Goal: Task Accomplishment & Management: Manage account settings

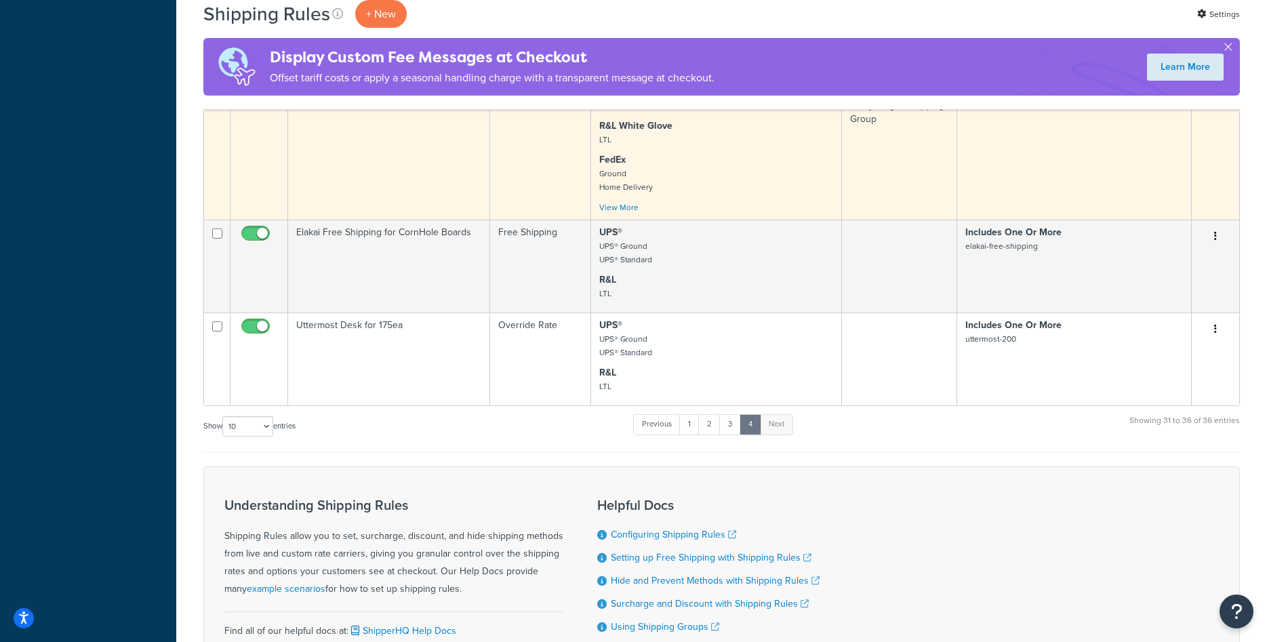
scroll to position [761, 0]
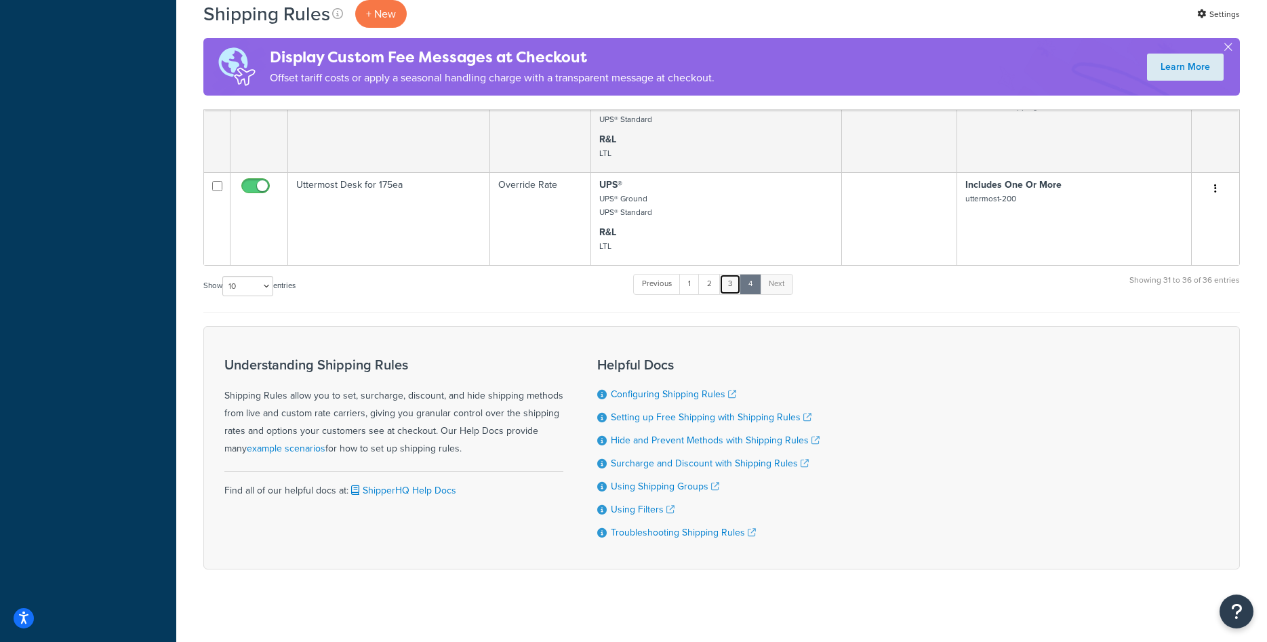
click at [737, 285] on link "3" at bounding box center [730, 284] width 22 height 20
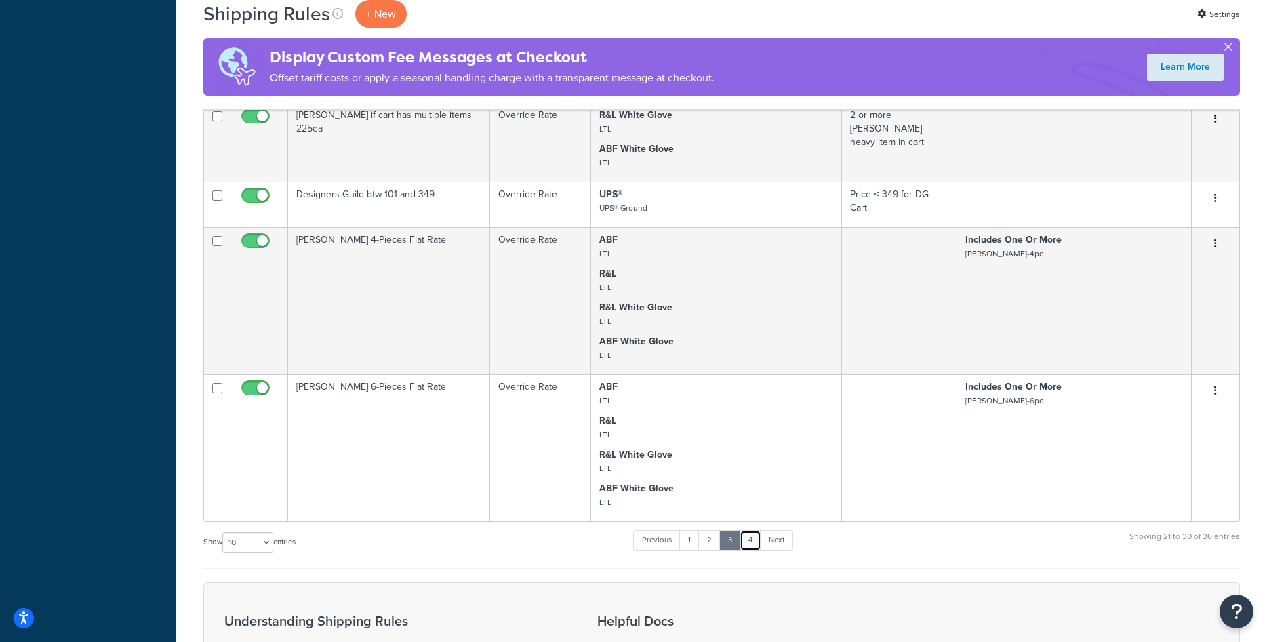
click at [752, 543] on link "4" at bounding box center [751, 540] width 22 height 20
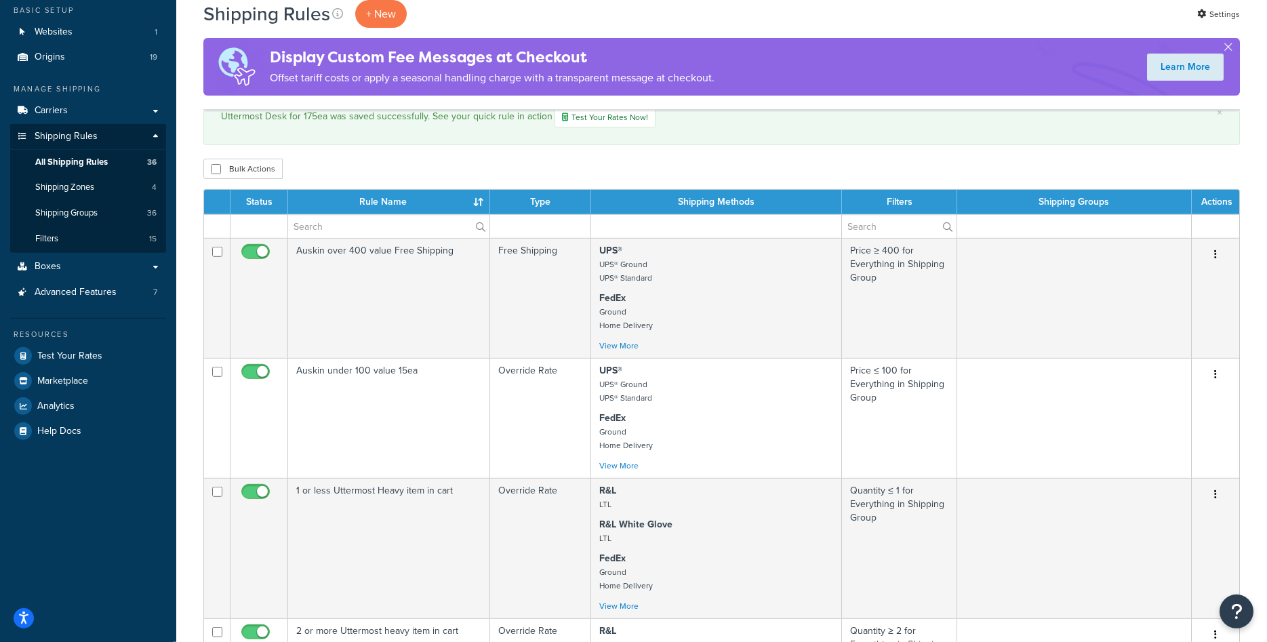
scroll to position [69, 0]
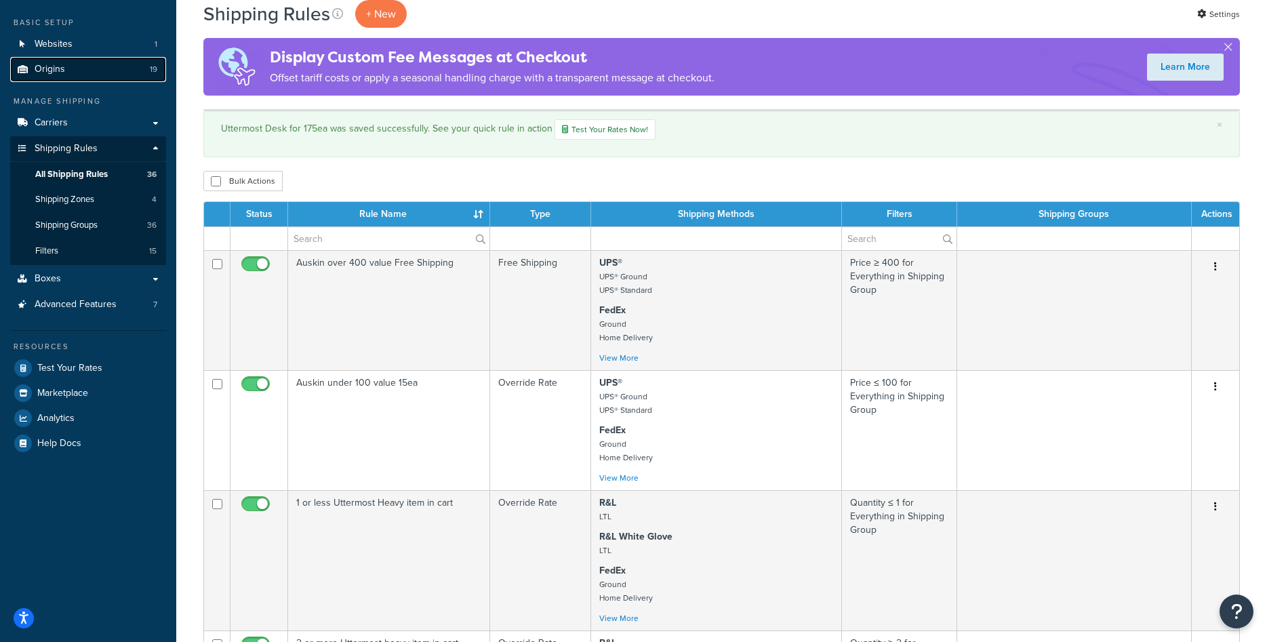
click at [43, 67] on span "Origins" at bounding box center [50, 70] width 31 height 12
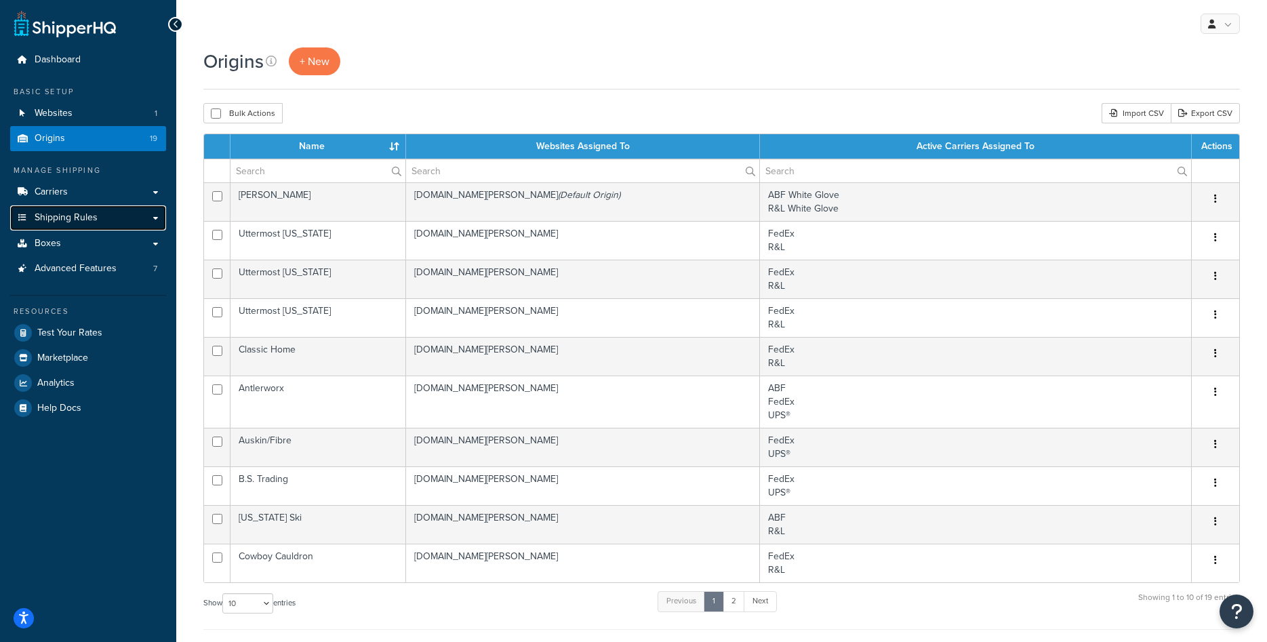
click at [84, 212] on span "Shipping Rules" at bounding box center [66, 218] width 63 height 12
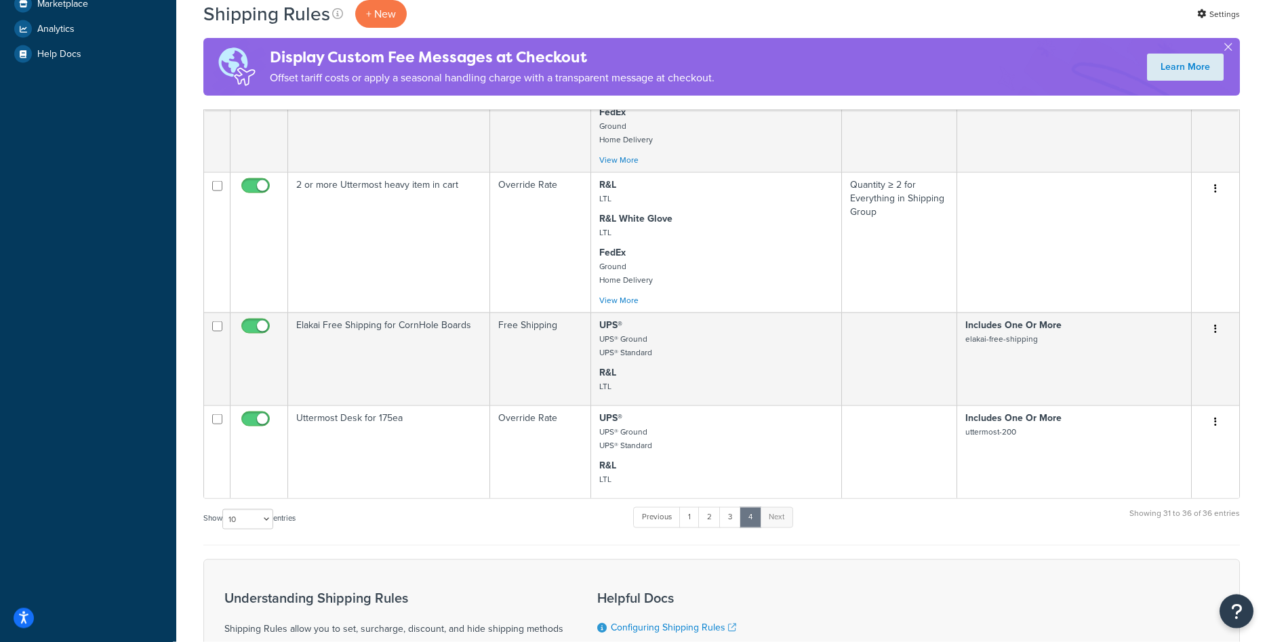
scroll to position [277, 0]
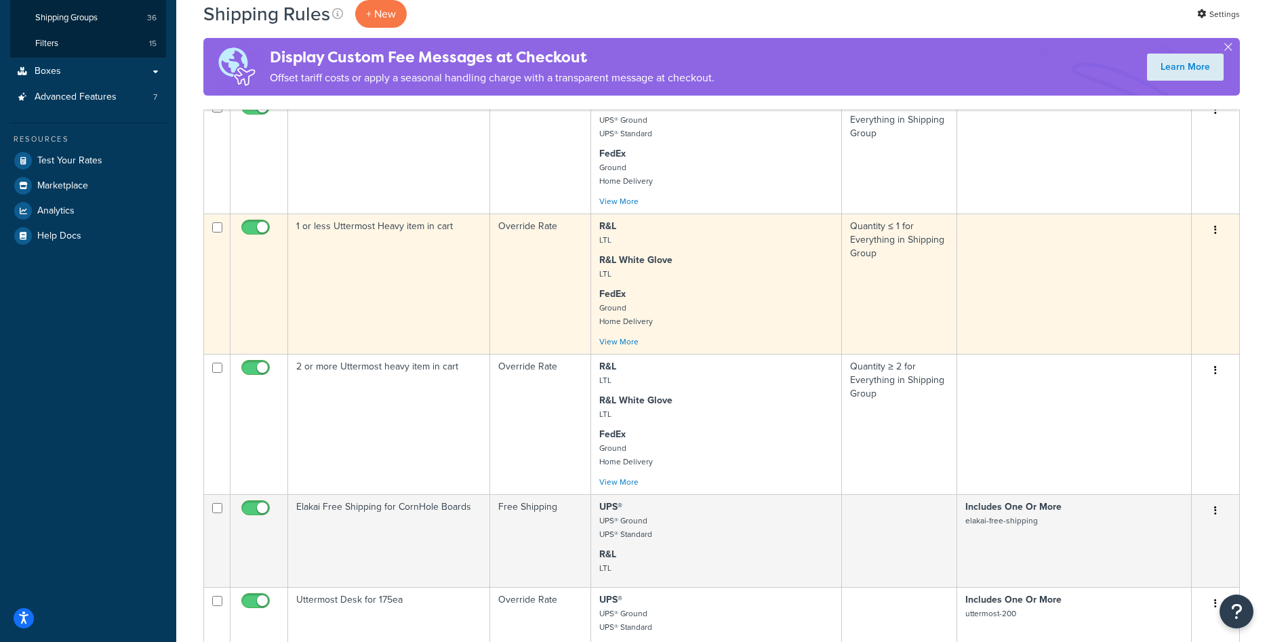
click at [428, 311] on td "1 or less Uttermost Heavy item in cart" at bounding box center [389, 284] width 202 height 140
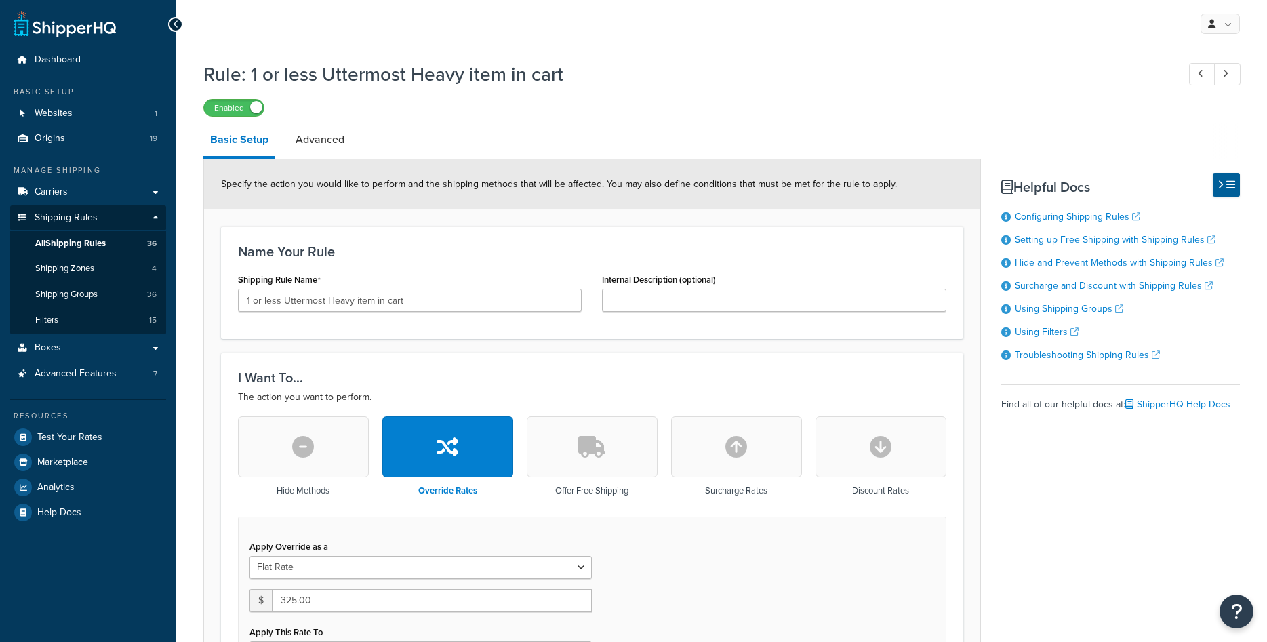
select select "SHIPPING_GROUP"
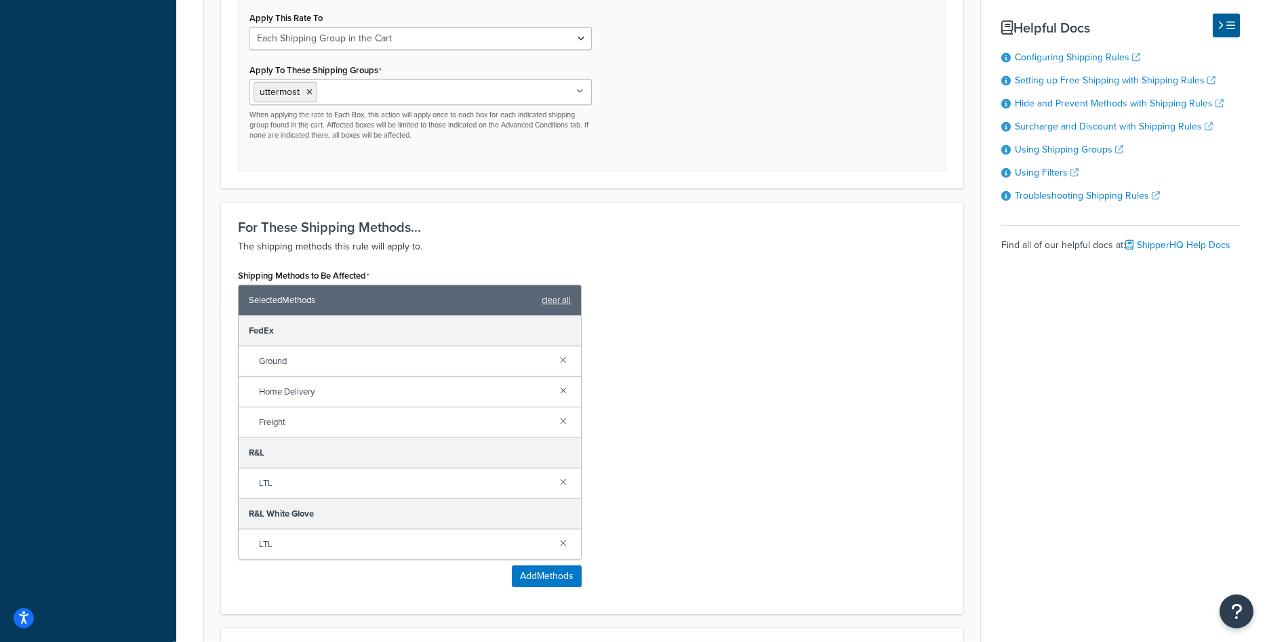
scroll to position [622, 0]
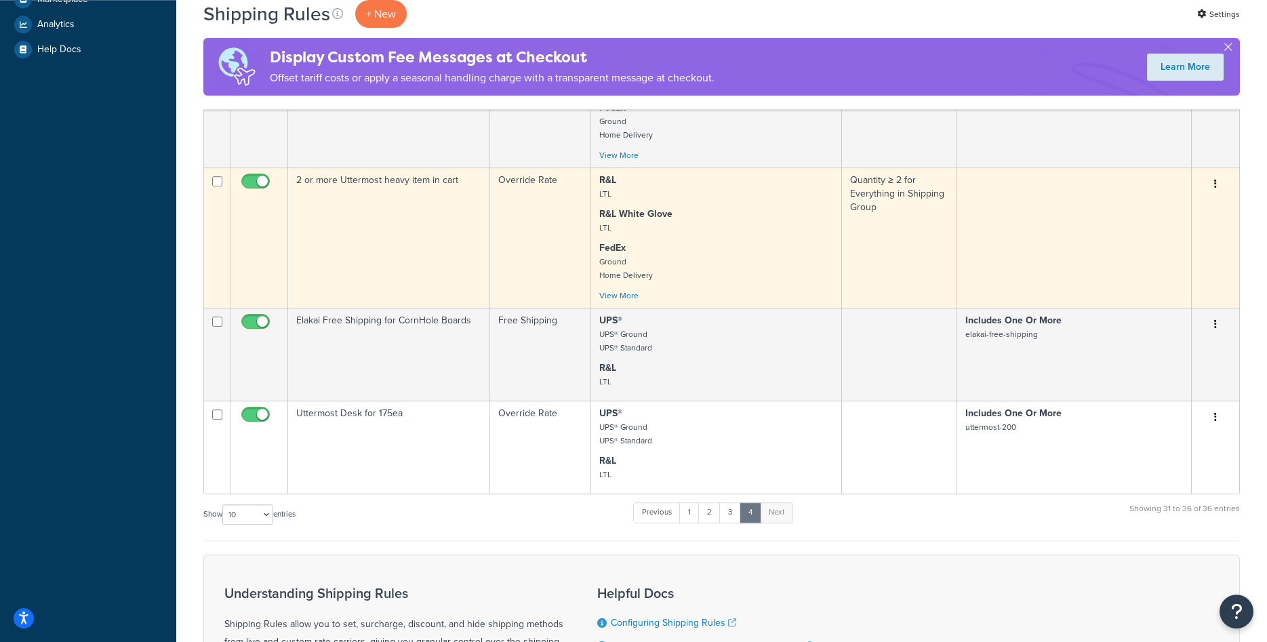
scroll to position [484, 0]
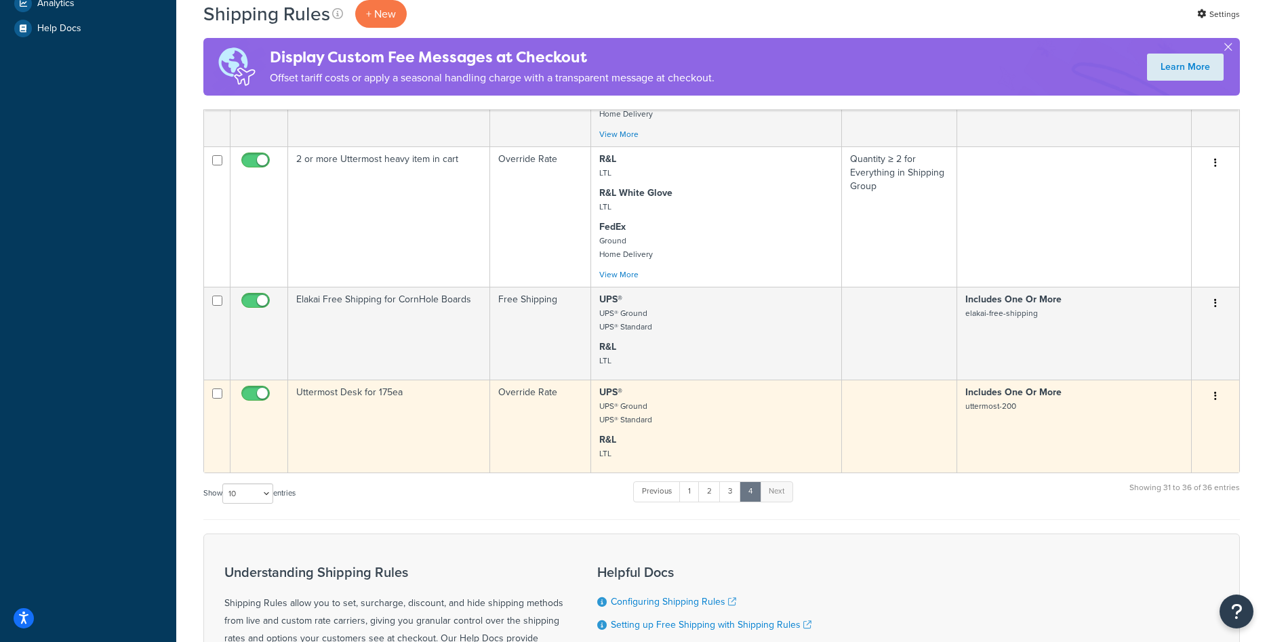
click at [453, 418] on td "Uttermost Desk for 175ea" at bounding box center [389, 426] width 202 height 93
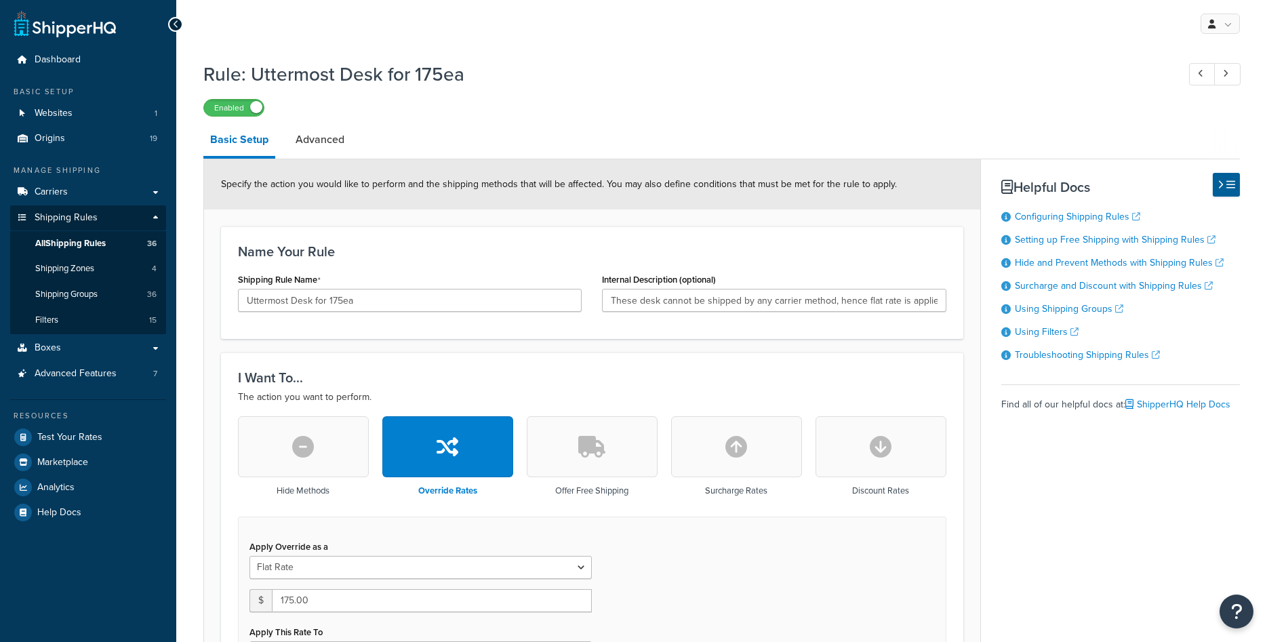
select select "ITEM"
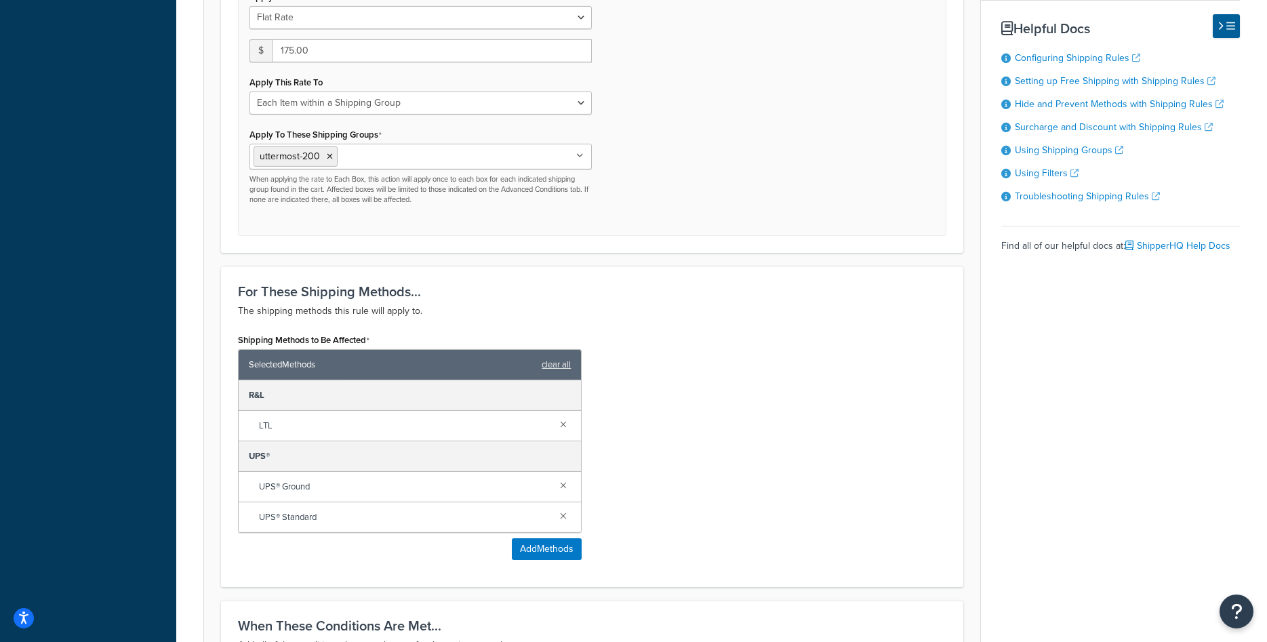
scroll to position [622, 0]
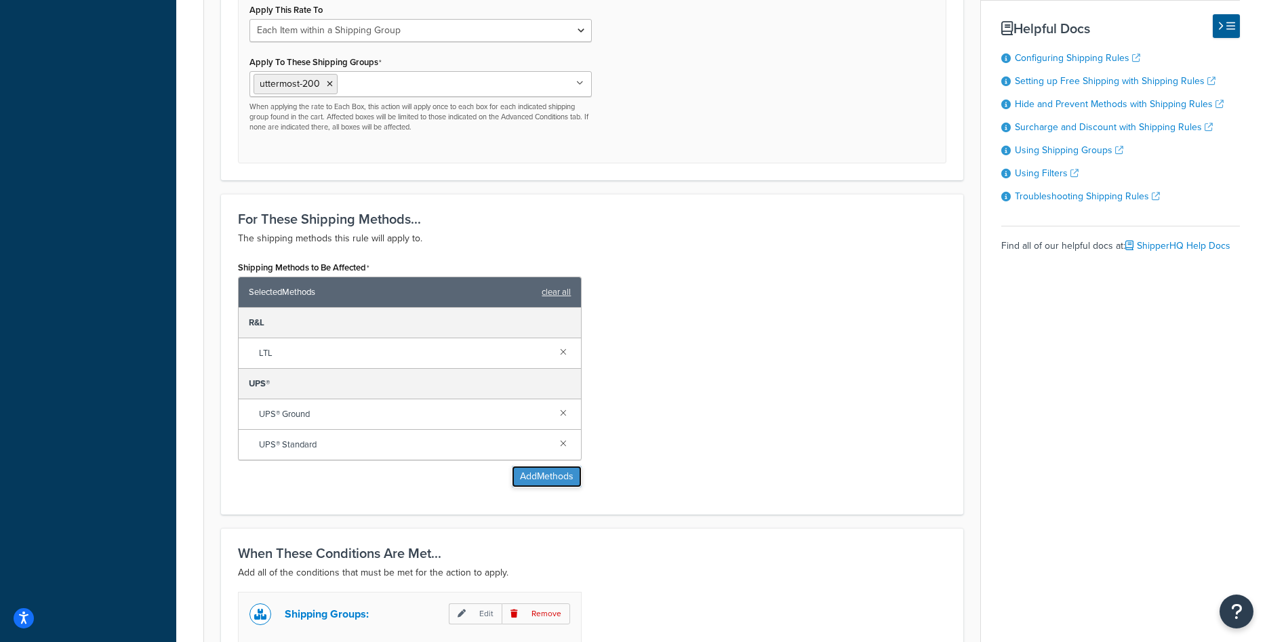
click at [531, 472] on button "Add Methods" at bounding box center [547, 477] width 70 height 22
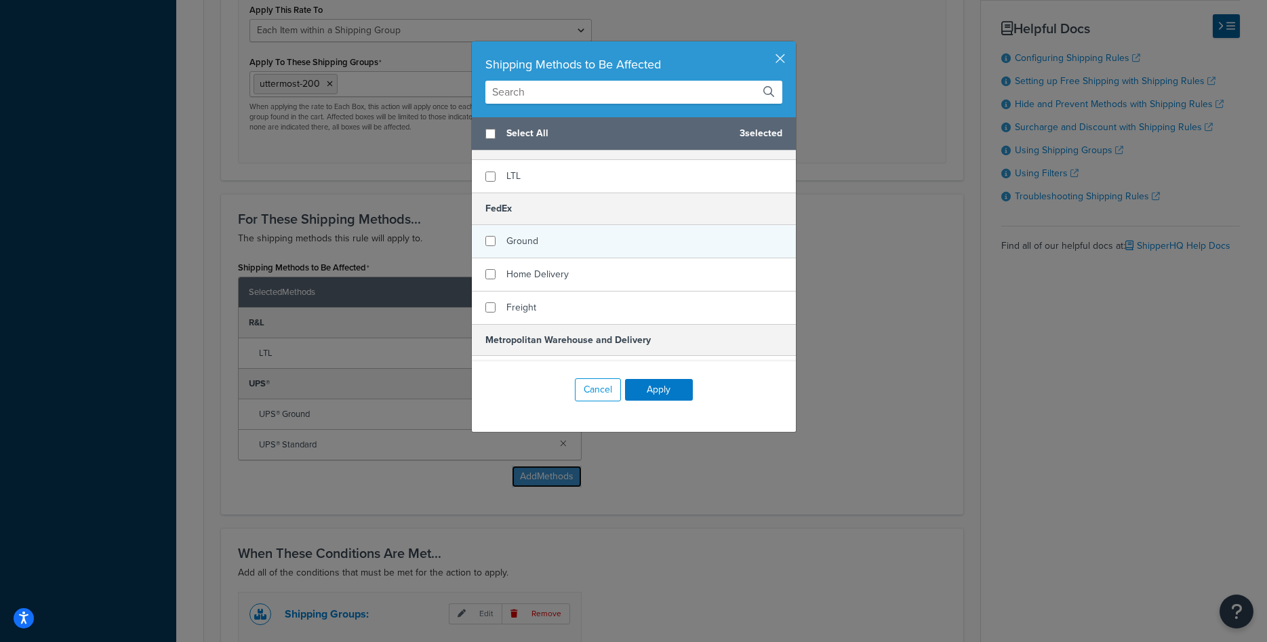
scroll to position [171, 0]
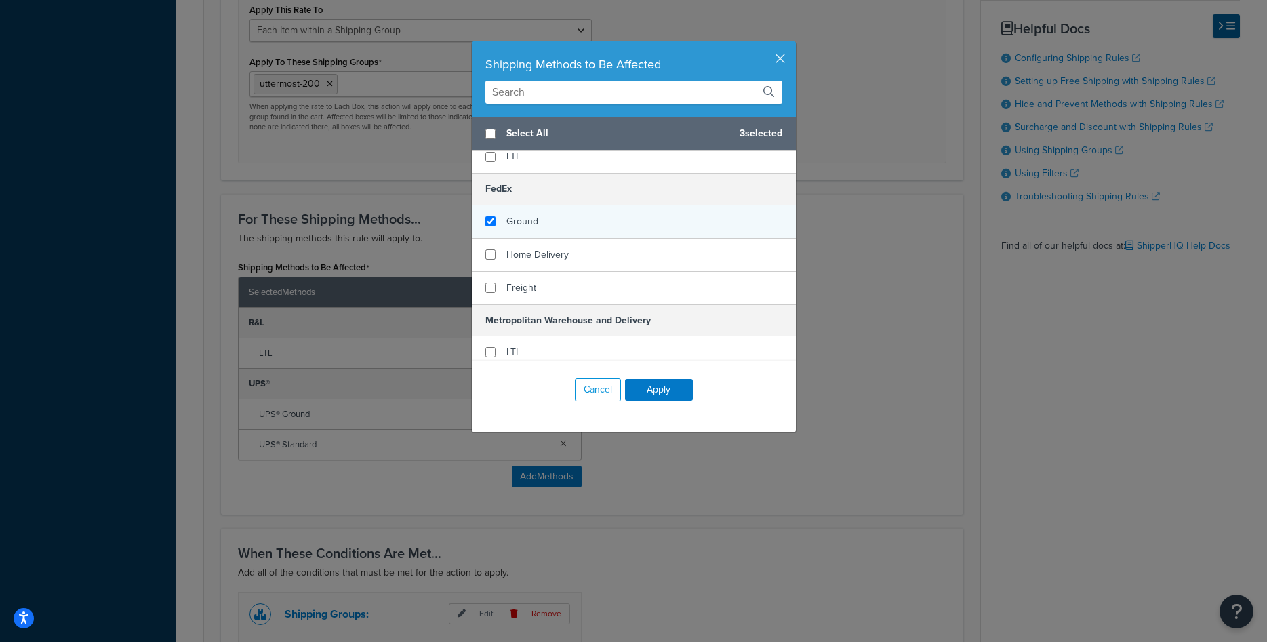
checkbox input "true"
click at [503, 214] on div "Ground" at bounding box center [634, 221] width 324 height 33
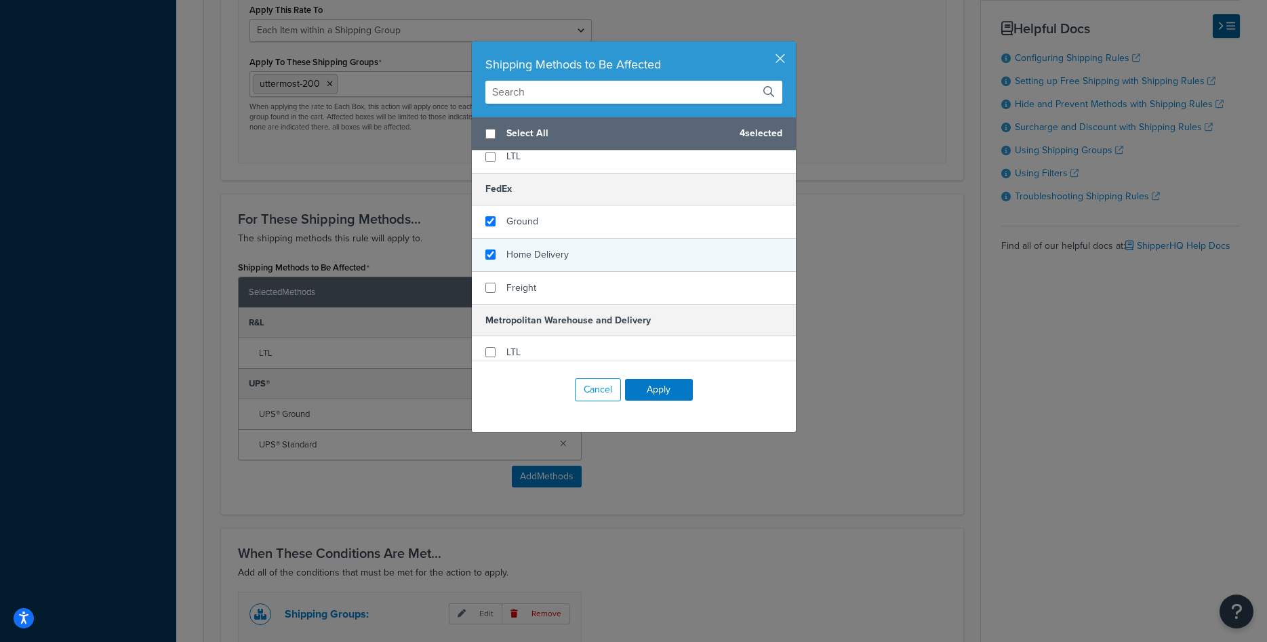
checkbox input "true"
click at [504, 244] on div "Home Delivery" at bounding box center [634, 255] width 324 height 33
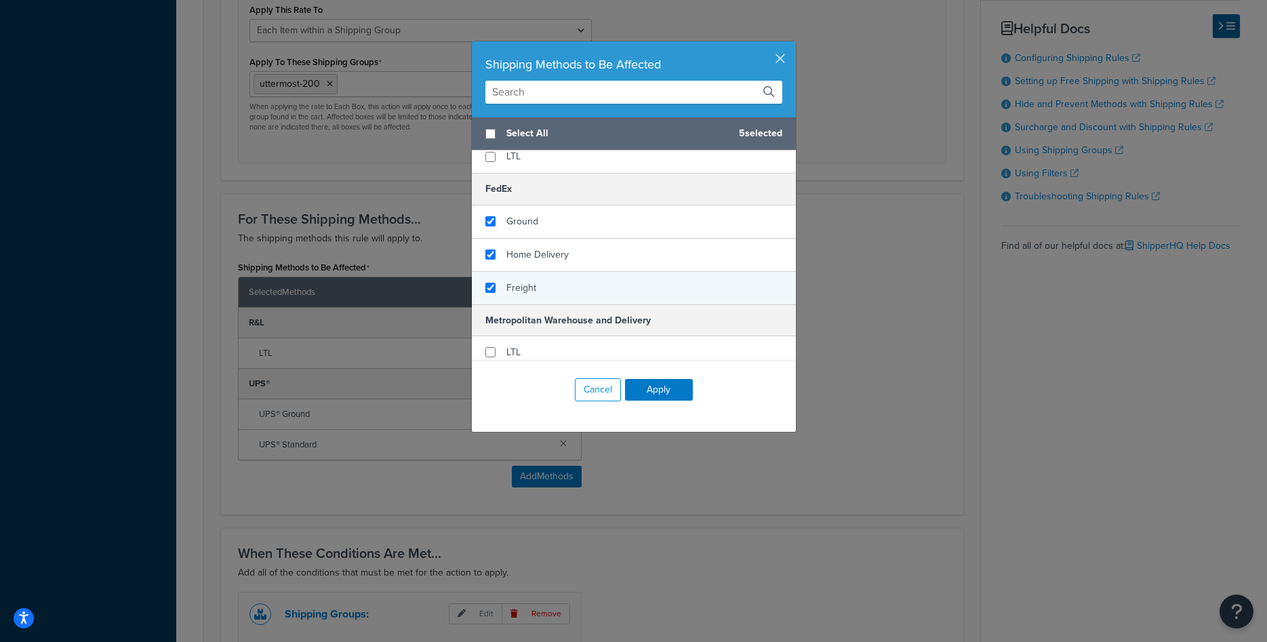
checkbox input "true"
click at [513, 283] on span "Freight" at bounding box center [521, 288] width 30 height 14
click at [653, 389] on button "Apply" at bounding box center [659, 390] width 68 height 22
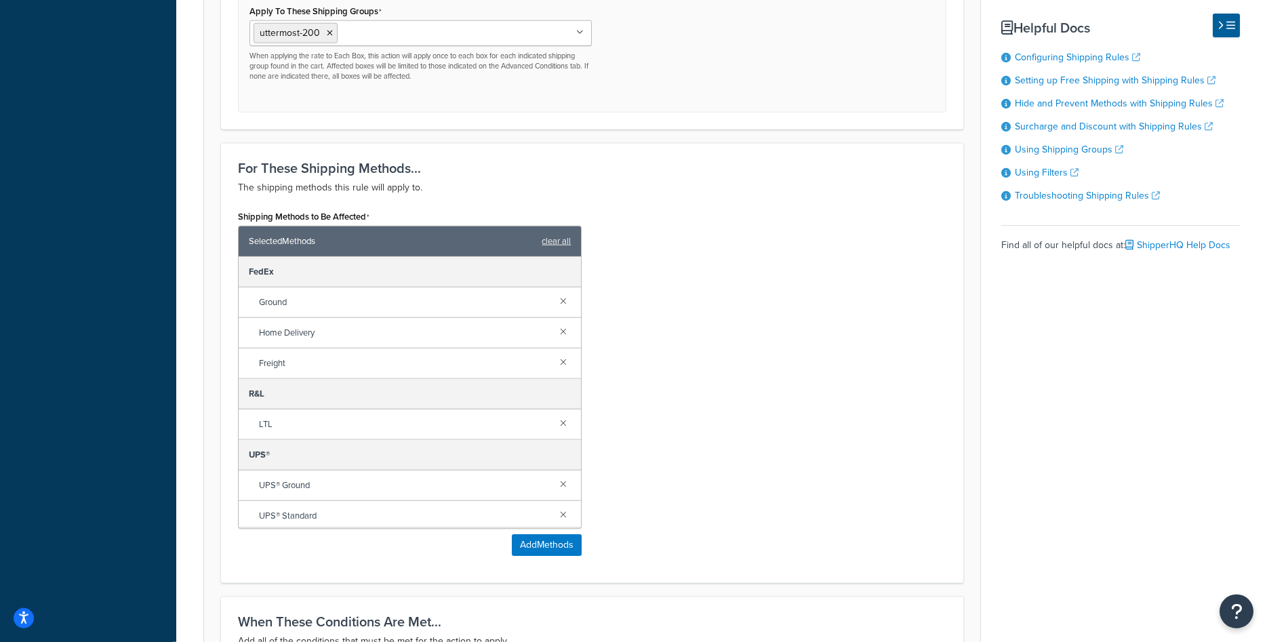
scroll to position [968, 0]
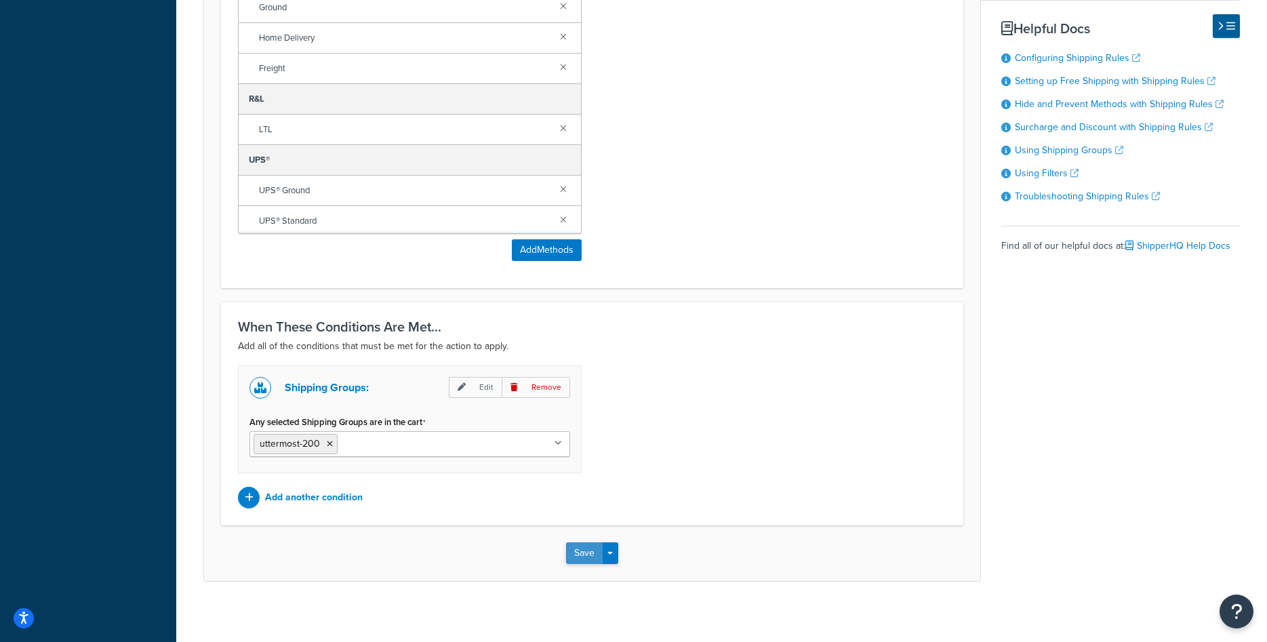
click at [584, 559] on button "Save" at bounding box center [584, 553] width 37 height 22
